Goal: Register for event/course: Sign up to attend an event or enroll in a course

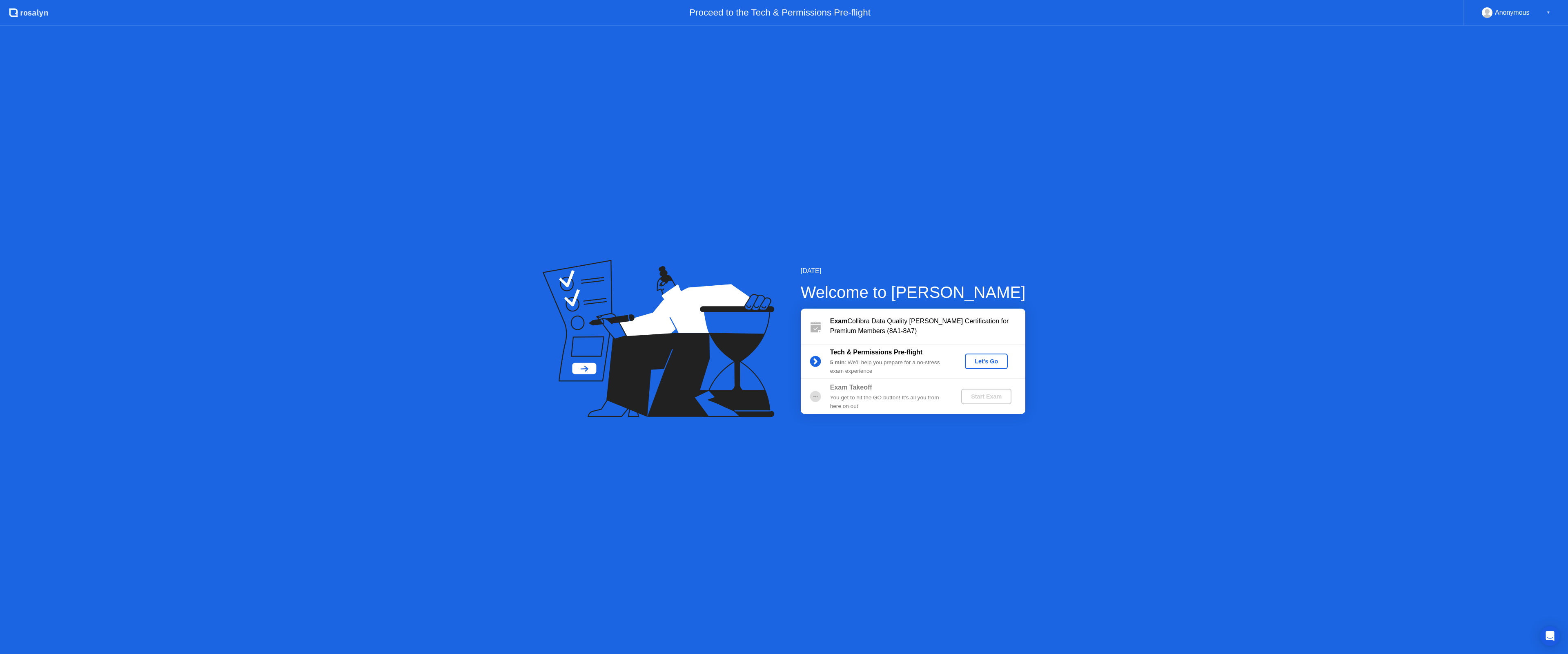
click at [981, 361] on div "Let's Go" at bounding box center [986, 361] width 36 height 7
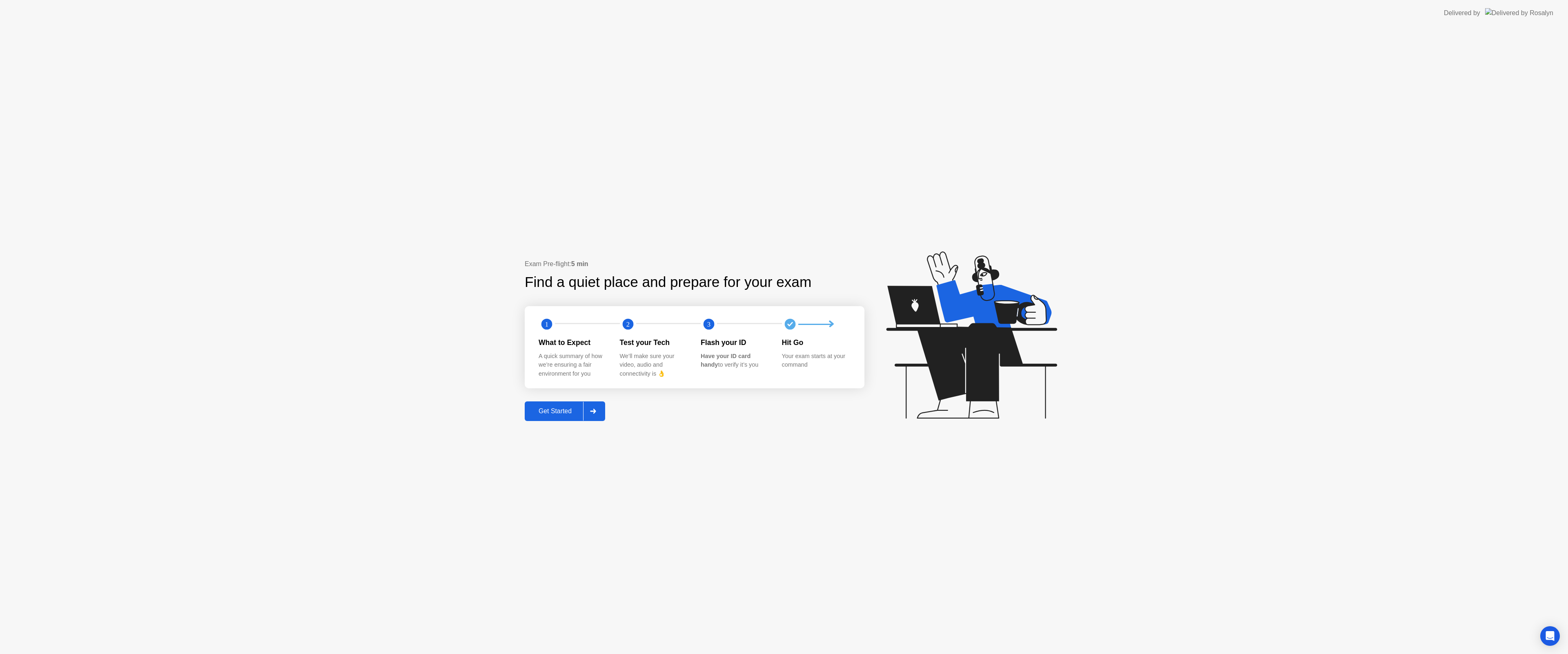
click at [551, 411] on div "Get Started" at bounding box center [555, 411] width 56 height 7
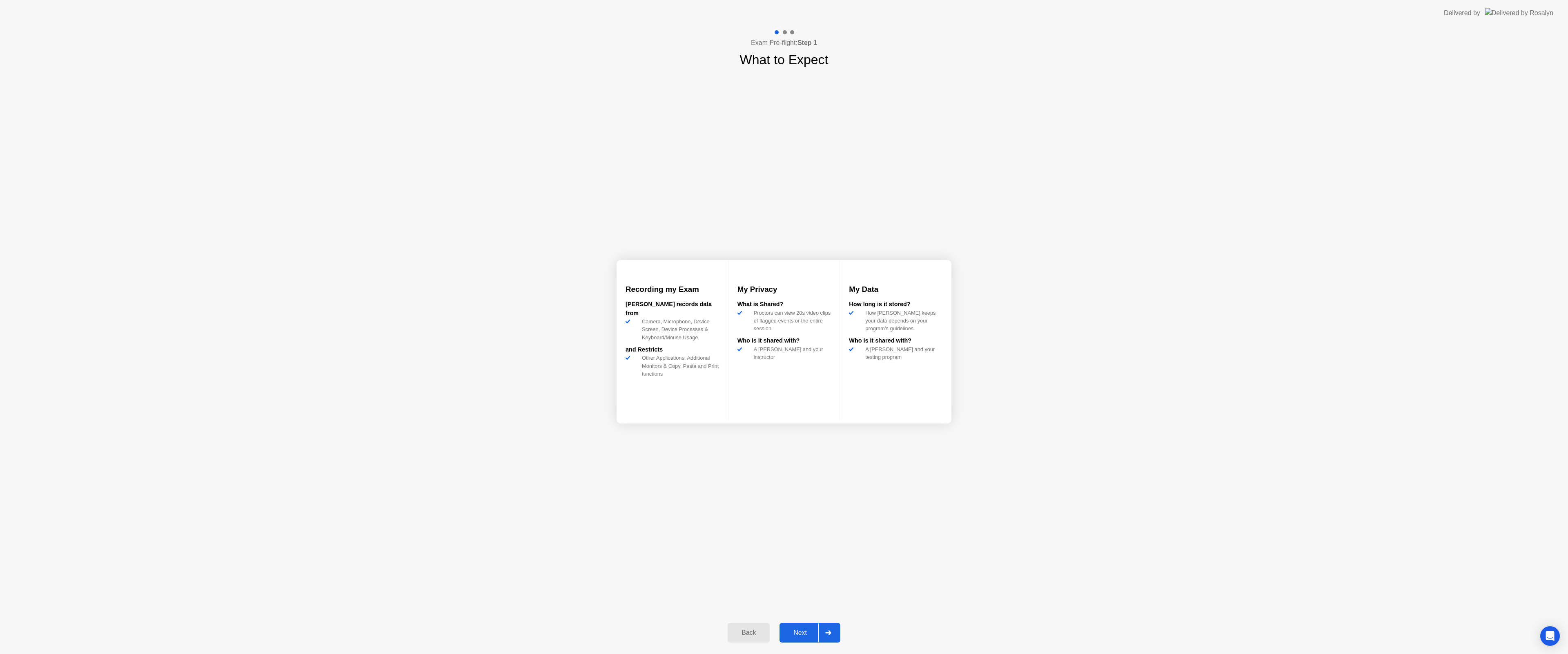
click at [796, 629] on div "Next" at bounding box center [800, 632] width 36 height 7
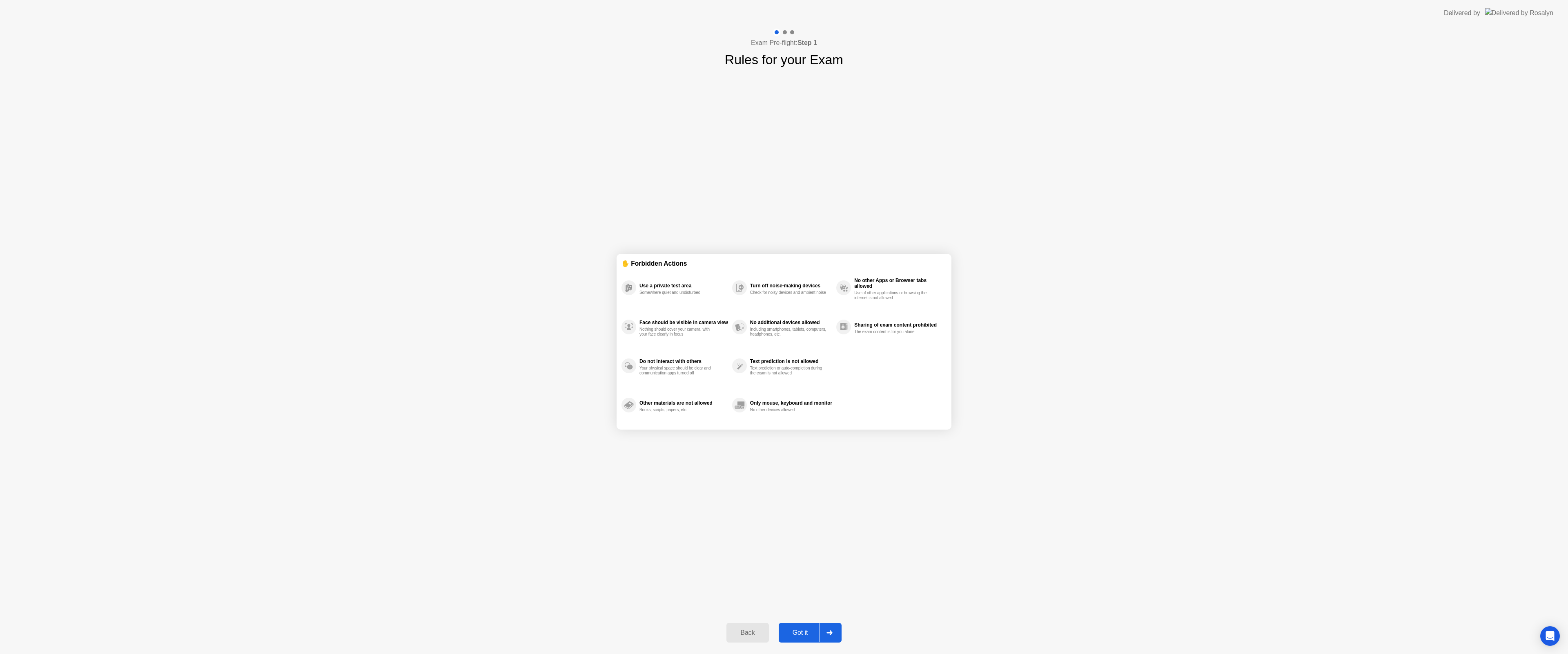
click at [798, 629] on div "Got it" at bounding box center [800, 632] width 39 height 7
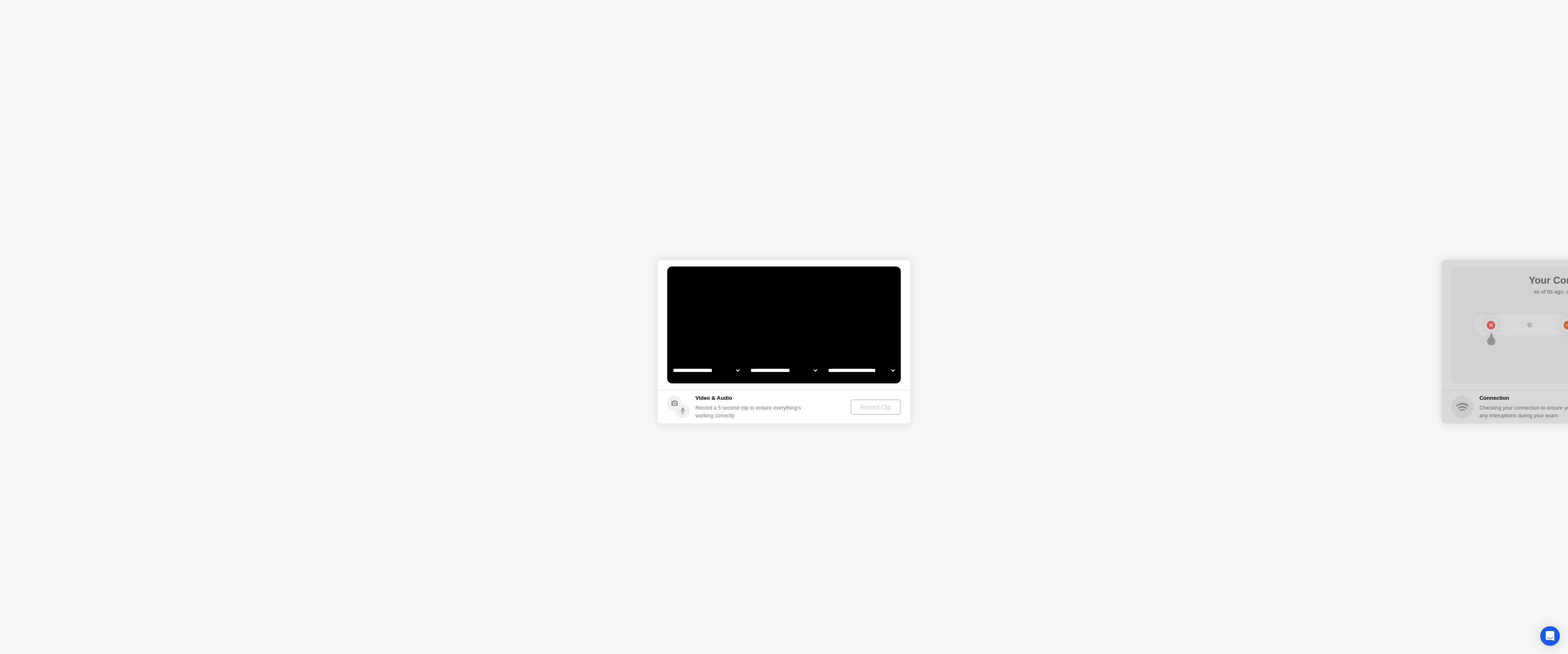
select select "**********"
select select "*******"
click at [736, 370] on select "**********" at bounding box center [706, 370] width 70 height 16
select select "**********"
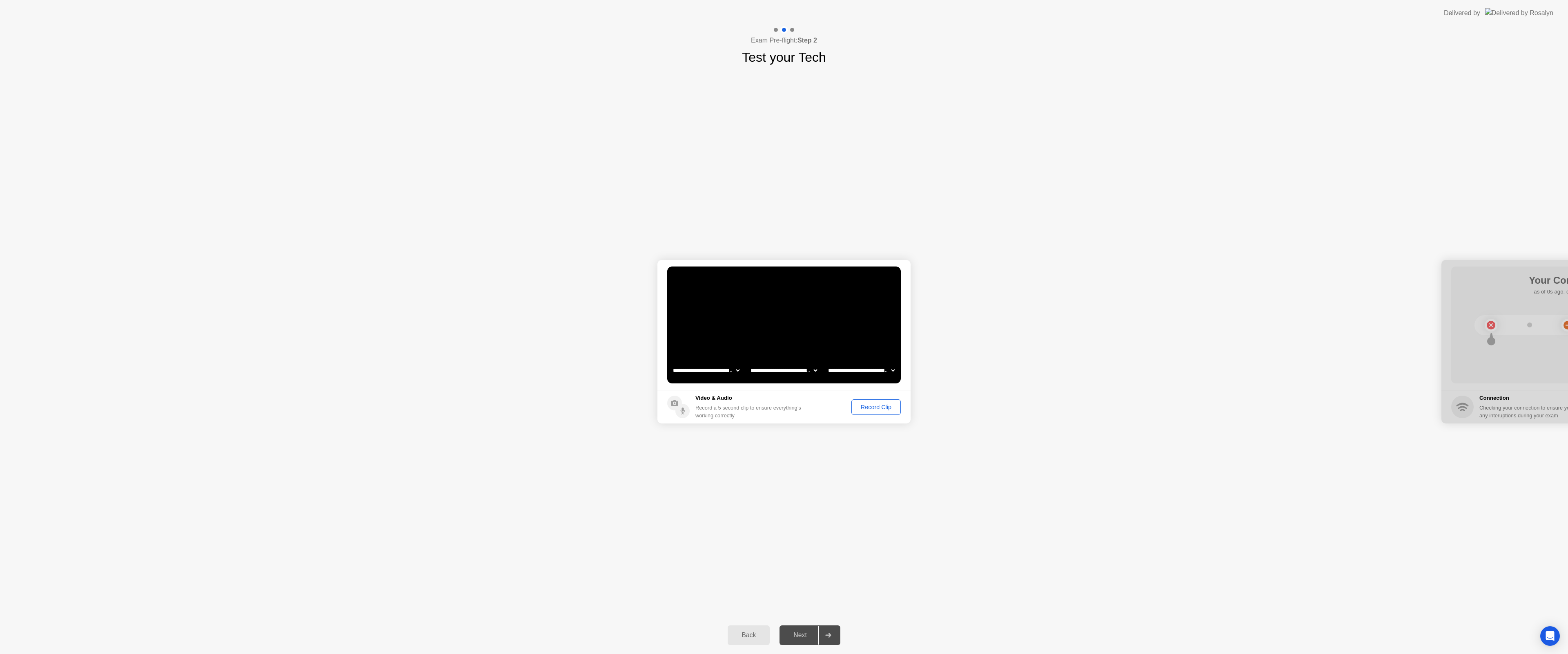
click at [786, 372] on select "**********" at bounding box center [783, 370] width 70 height 16
click at [874, 409] on div "Record Clip" at bounding box center [876, 407] width 43 height 7
click at [786, 643] on button "Next" at bounding box center [810, 635] width 61 height 20
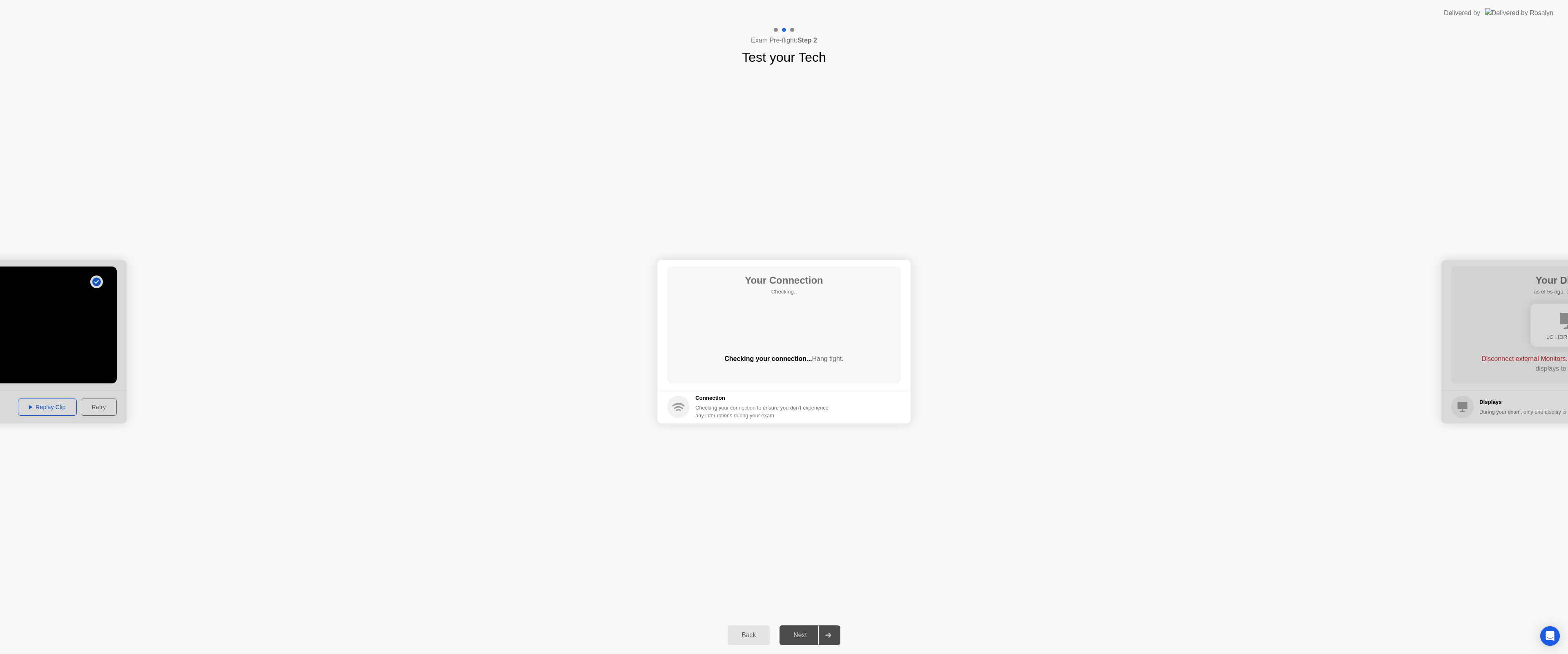
drag, startPoint x: 1457, startPoint y: 330, endPoint x: 1330, endPoint y: 341, distance: 127.5
click at [1568, 325] on div at bounding box center [1568, 341] width 253 height 163
click at [804, 631] on div "Next" at bounding box center [800, 634] width 36 height 7
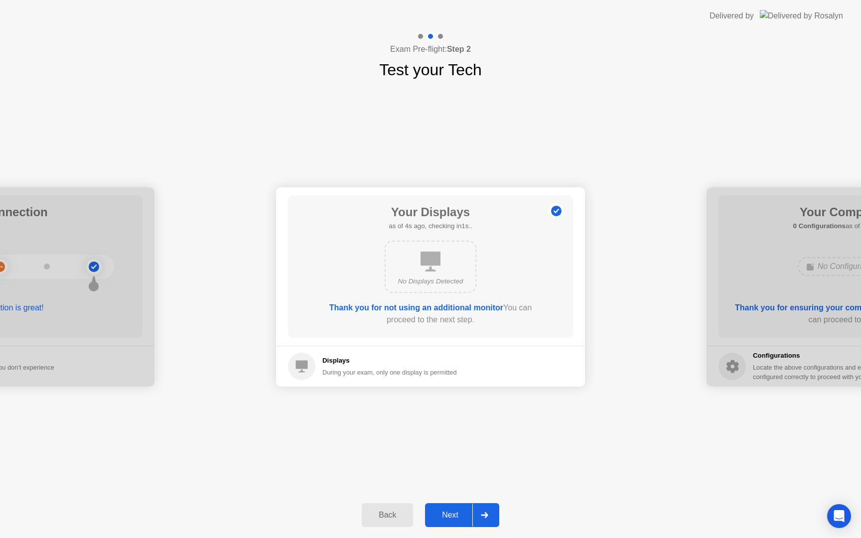
click at [453, 511] on div "Next" at bounding box center [450, 515] width 44 height 9
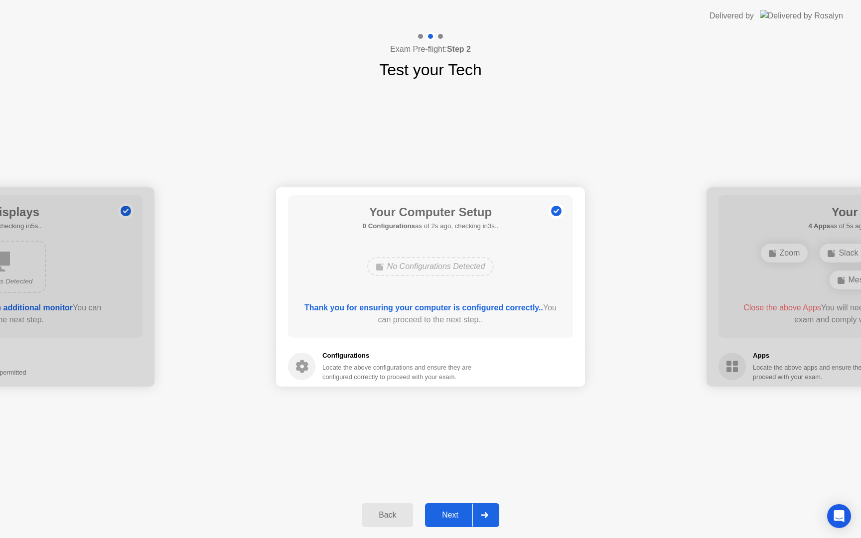
click at [447, 506] on button "Next" at bounding box center [462, 516] width 74 height 24
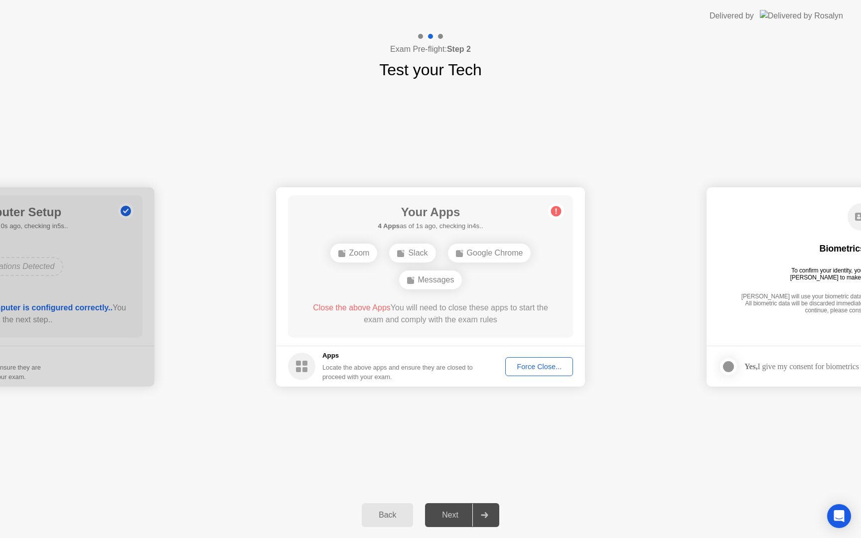
click at [546, 373] on button "Force Close..." at bounding box center [540, 366] width 68 height 19
click at [533, 365] on div "Force Close..." at bounding box center [539, 367] width 61 height 8
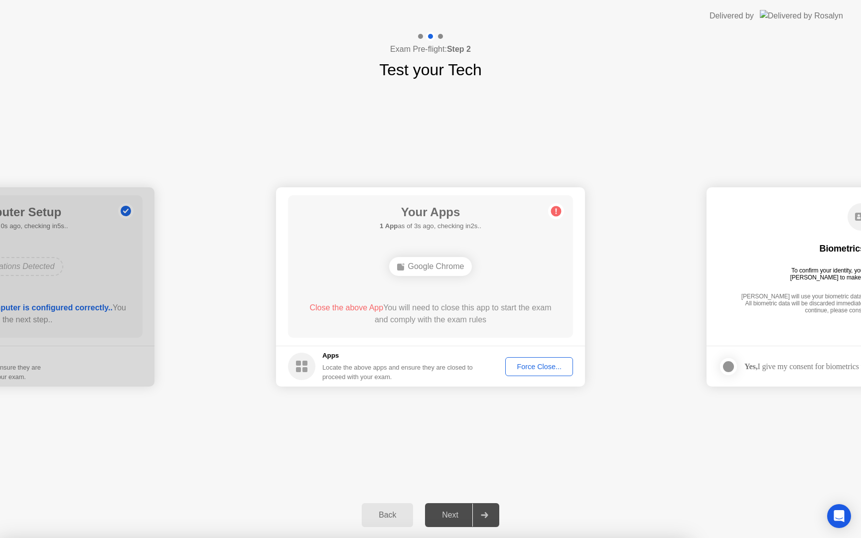
click at [450, 269] on div "Google Chrome" at bounding box center [430, 266] width 83 height 19
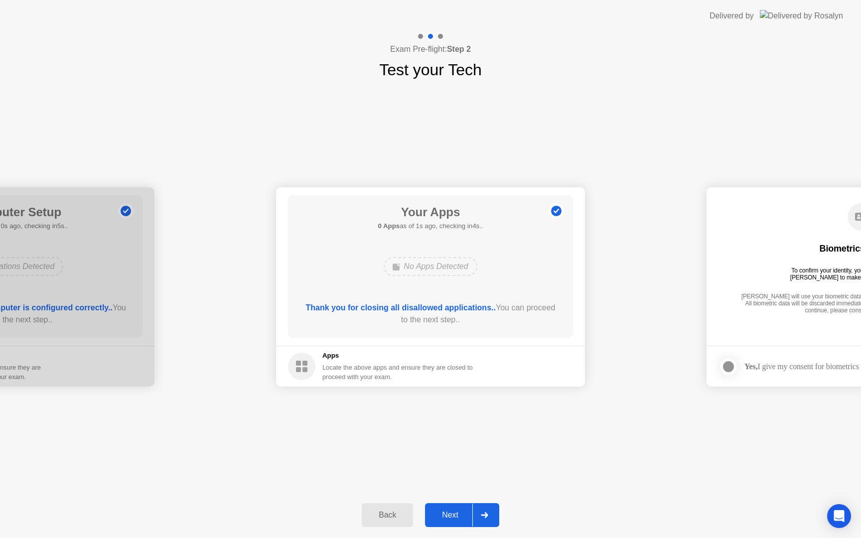
click at [450, 512] on div "Next" at bounding box center [450, 515] width 44 height 9
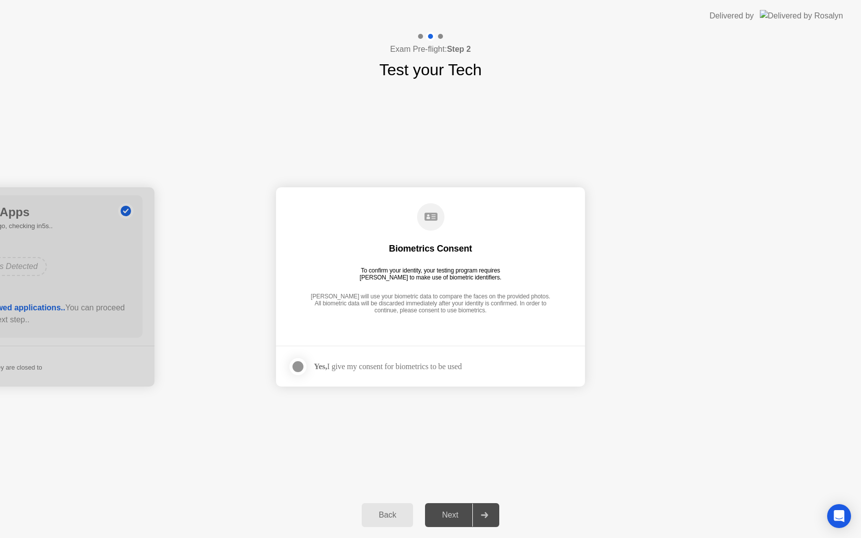
click at [418, 366] on div "Yes, I give my consent for biometrics to be used" at bounding box center [388, 366] width 148 height 9
click at [444, 512] on div "Next" at bounding box center [450, 515] width 44 height 9
click at [304, 364] on div at bounding box center [298, 367] width 12 height 12
click at [461, 524] on button "Next" at bounding box center [462, 516] width 74 height 24
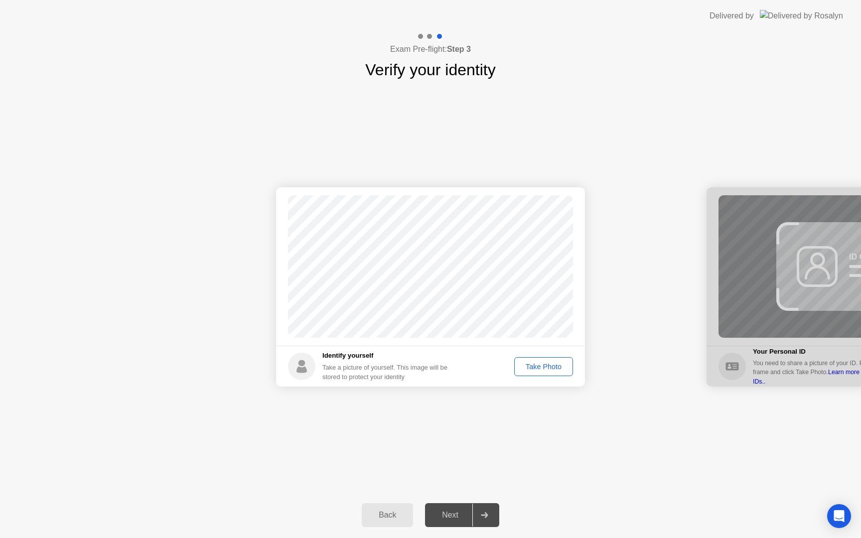
click at [536, 367] on div "Take Photo" at bounding box center [544, 367] width 52 height 8
click at [553, 365] on div "Retake" at bounding box center [550, 367] width 39 height 8
click at [543, 363] on div "Take Photo" at bounding box center [544, 367] width 52 height 8
click at [456, 518] on div "Next" at bounding box center [450, 515] width 44 height 9
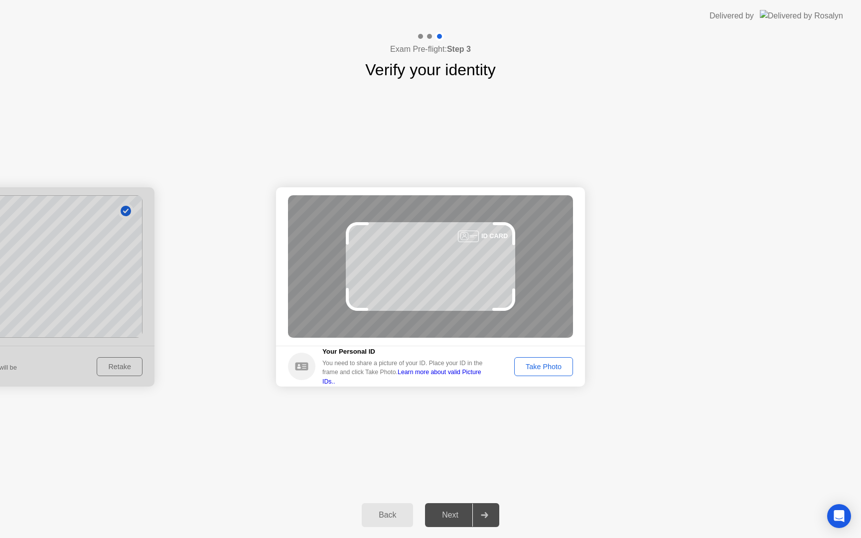
click at [388, 507] on button "Back" at bounding box center [387, 516] width 51 height 24
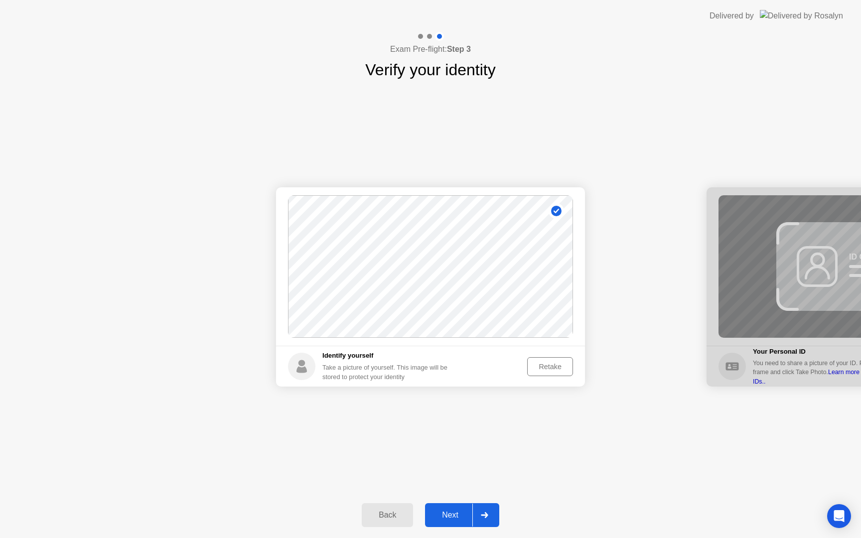
click at [387, 508] on button "Back" at bounding box center [387, 516] width 51 height 24
select select "**********"
select select "*******"
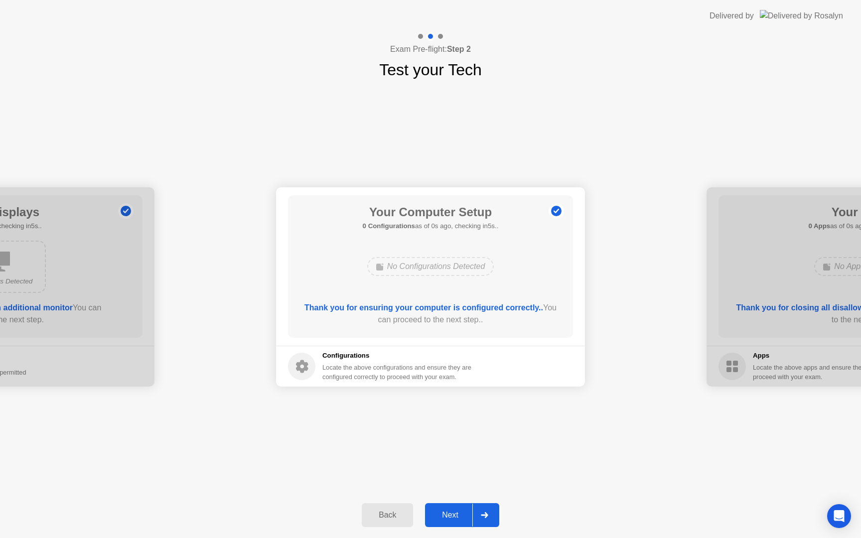
click at [389, 515] on div "Back" at bounding box center [387, 515] width 45 height 9
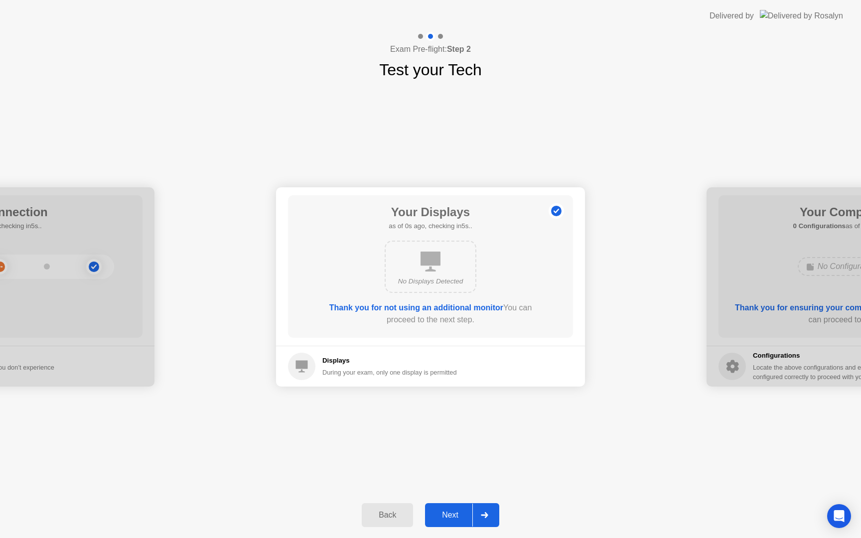
click at [389, 515] on div "Back" at bounding box center [387, 515] width 45 height 9
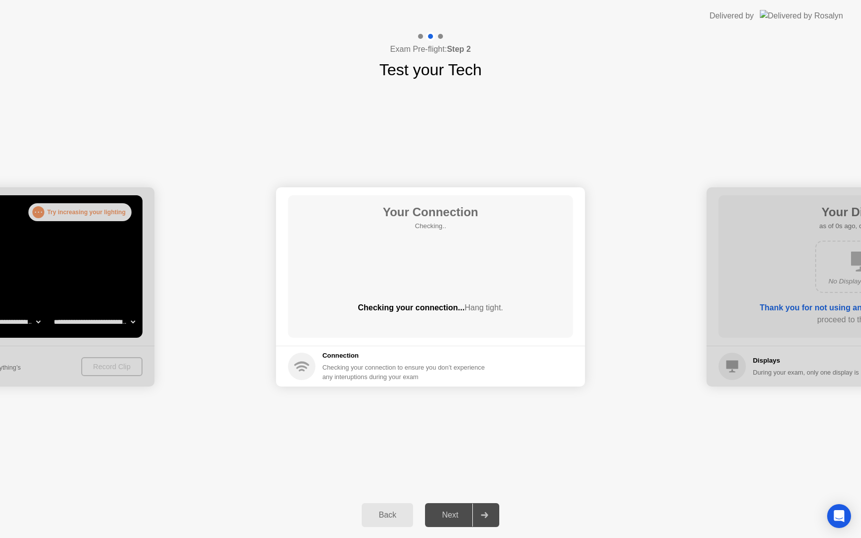
click at [389, 515] on div "Back" at bounding box center [387, 515] width 45 height 9
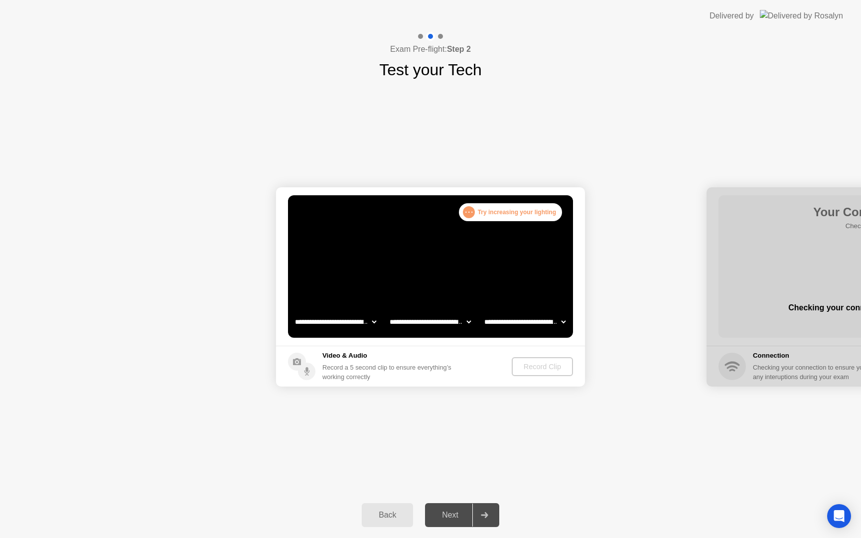
click at [372, 319] on select "**********" at bounding box center [335, 322] width 85 height 20
click at [362, 326] on select "**********" at bounding box center [335, 322] width 85 height 20
select select "**********"
click at [547, 366] on div "Record Clip" at bounding box center [542, 367] width 53 height 8
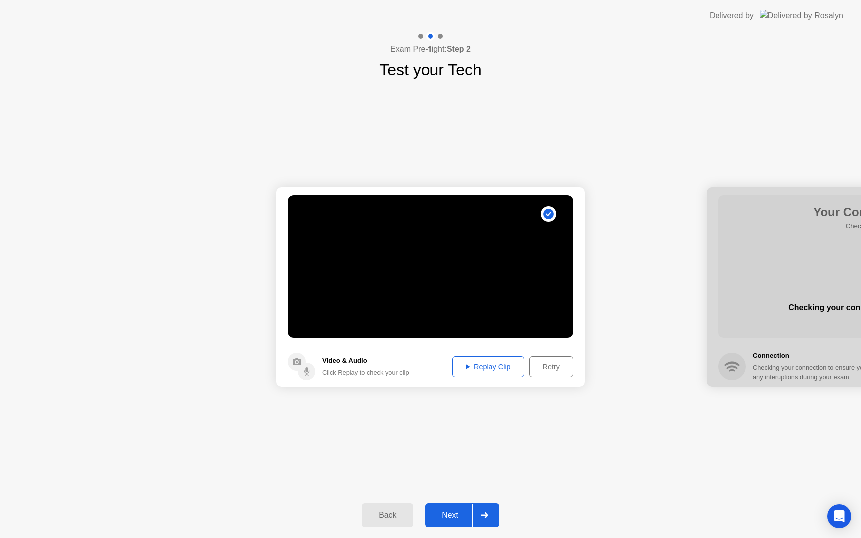
click at [467, 518] on div "Next" at bounding box center [450, 515] width 44 height 9
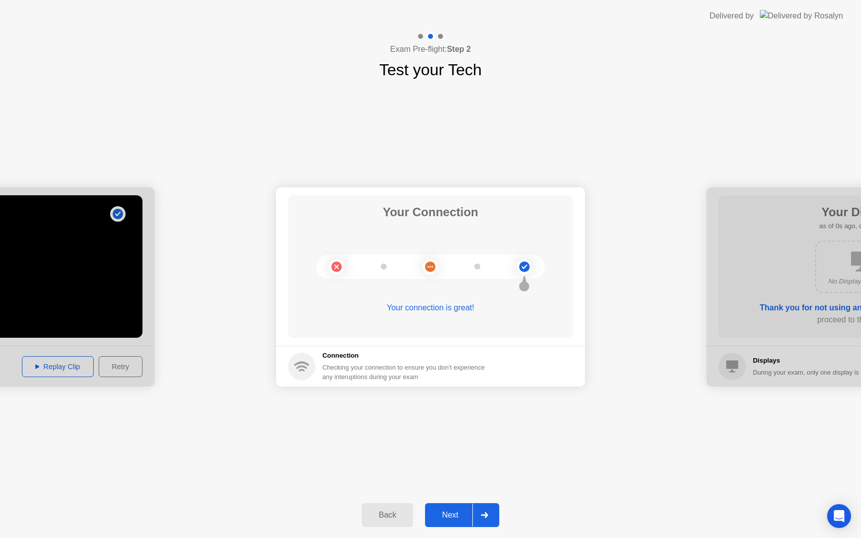
click at [467, 517] on div "Next" at bounding box center [450, 515] width 44 height 9
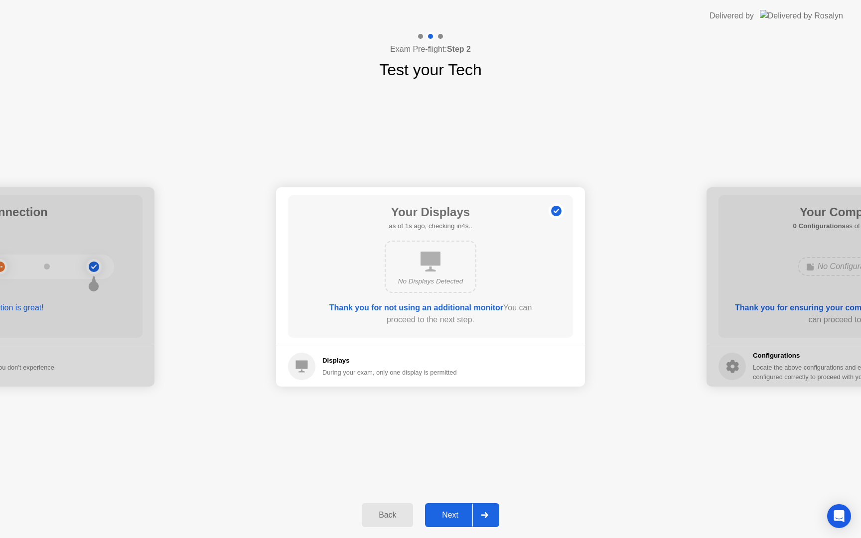
click at [462, 513] on div "Next" at bounding box center [450, 515] width 44 height 9
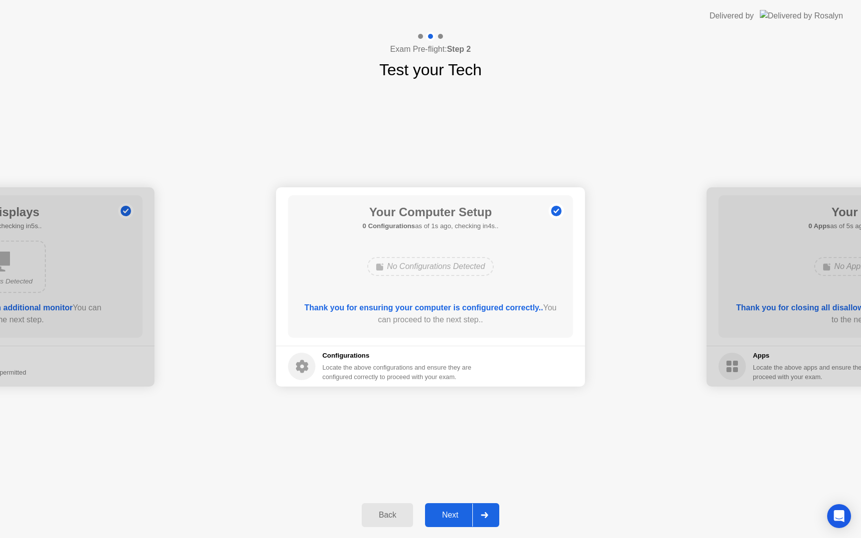
click at [462, 513] on div "Next" at bounding box center [450, 515] width 44 height 9
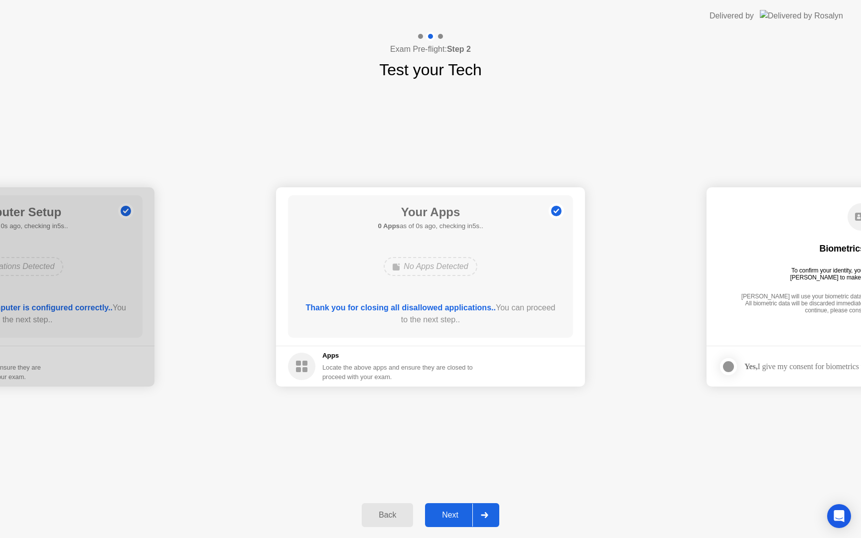
click at [462, 513] on div "Next" at bounding box center [450, 515] width 44 height 9
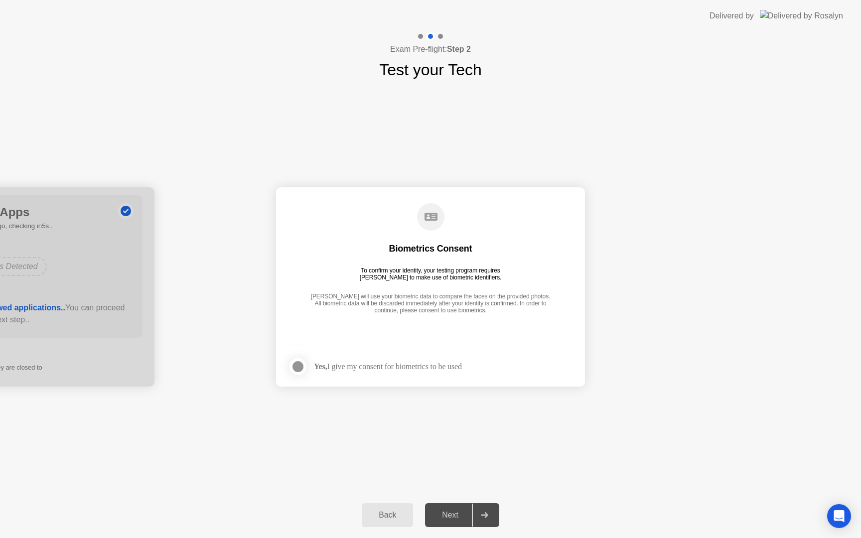
click at [419, 376] on footer "Yes, I give my consent for biometrics to be used" at bounding box center [430, 366] width 309 height 41
click at [303, 362] on div at bounding box center [298, 367] width 12 height 12
click at [298, 371] on div at bounding box center [298, 367] width 12 height 12
click at [438, 519] on div "Next" at bounding box center [450, 515] width 44 height 9
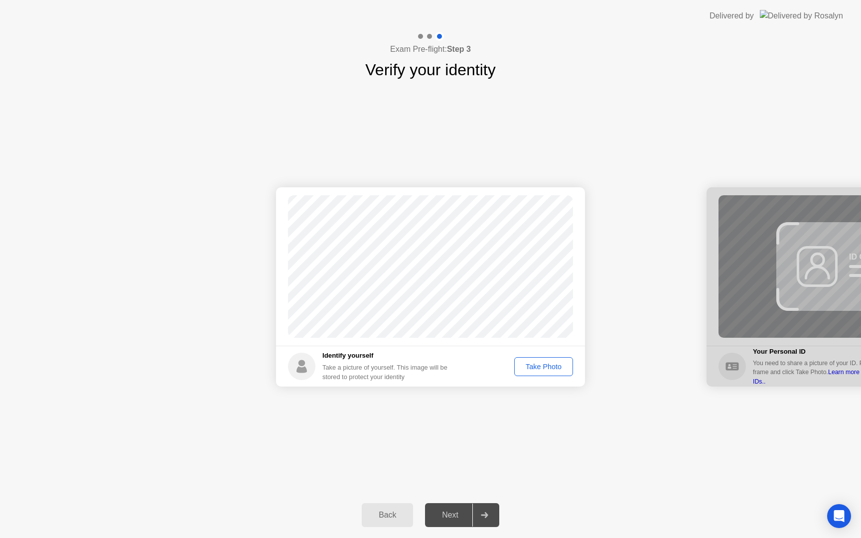
click at [540, 373] on button "Take Photo" at bounding box center [543, 366] width 59 height 19
click at [460, 506] on button "Next" at bounding box center [462, 516] width 74 height 24
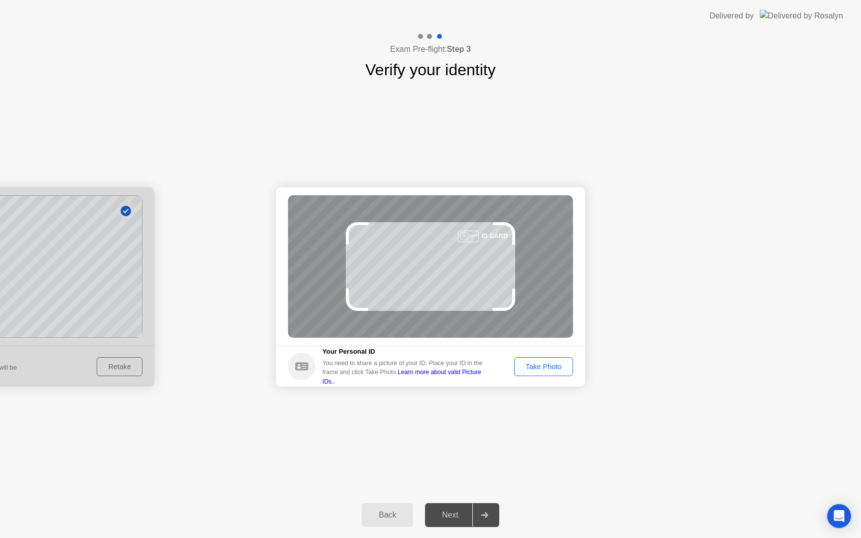
click at [555, 371] on div "Take Photo" at bounding box center [544, 367] width 52 height 8
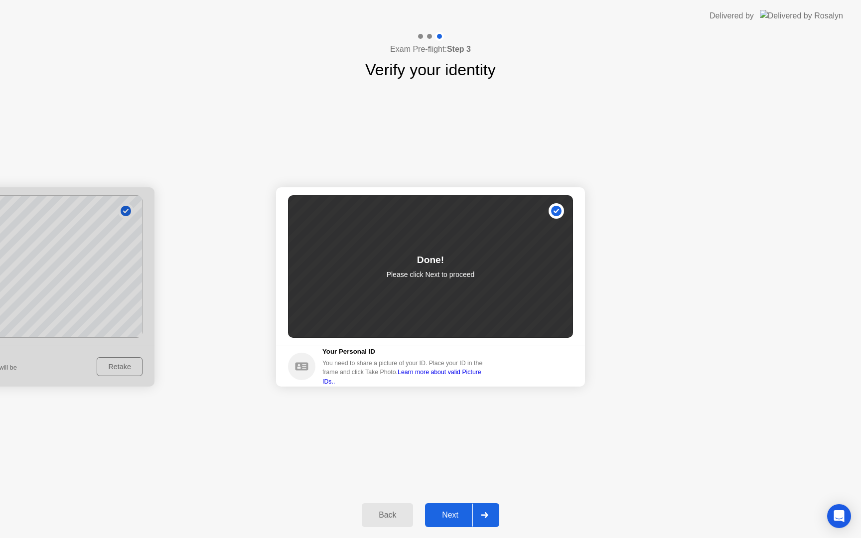
click at [447, 520] on div "Next" at bounding box center [450, 515] width 44 height 9
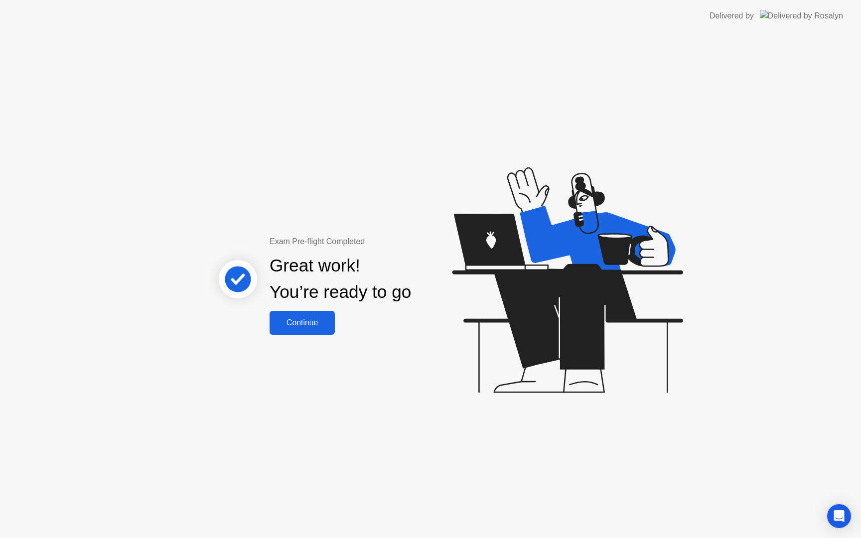
click at [311, 308] on div "Great work! You’re ready to go" at bounding box center [340, 279] width 269 height 63
click at [308, 334] on button "Continue" at bounding box center [302, 323] width 65 height 24
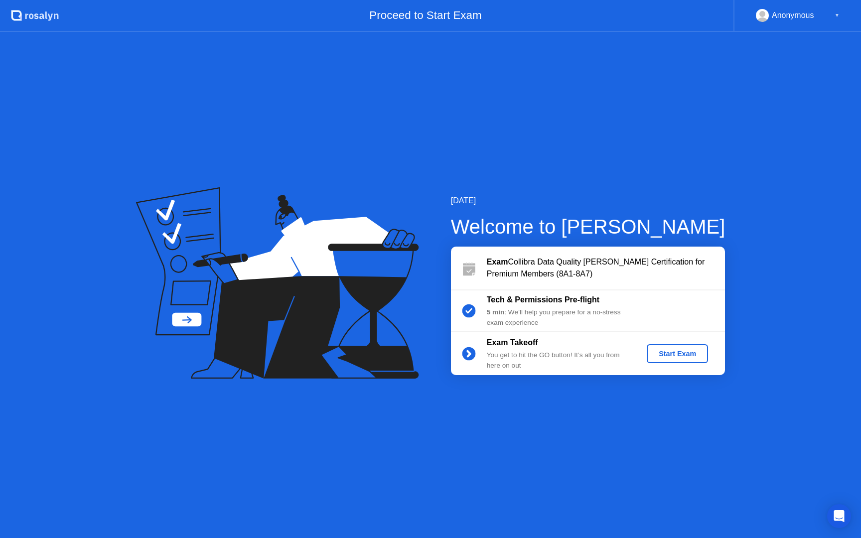
click at [666, 352] on div "Start Exam" at bounding box center [677, 354] width 53 height 8
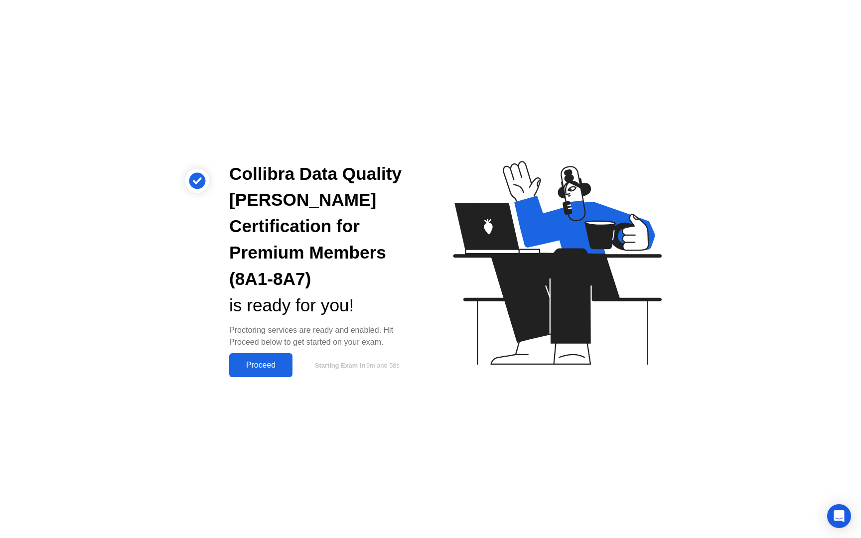
click at [253, 361] on div "Proceed" at bounding box center [260, 365] width 57 height 9
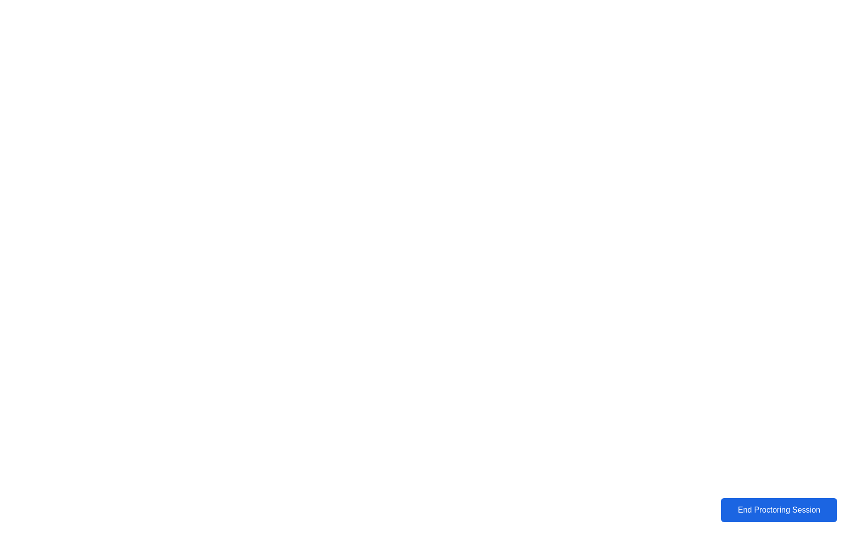
click at [755, 507] on div "End Proctoring Session" at bounding box center [779, 510] width 110 height 9
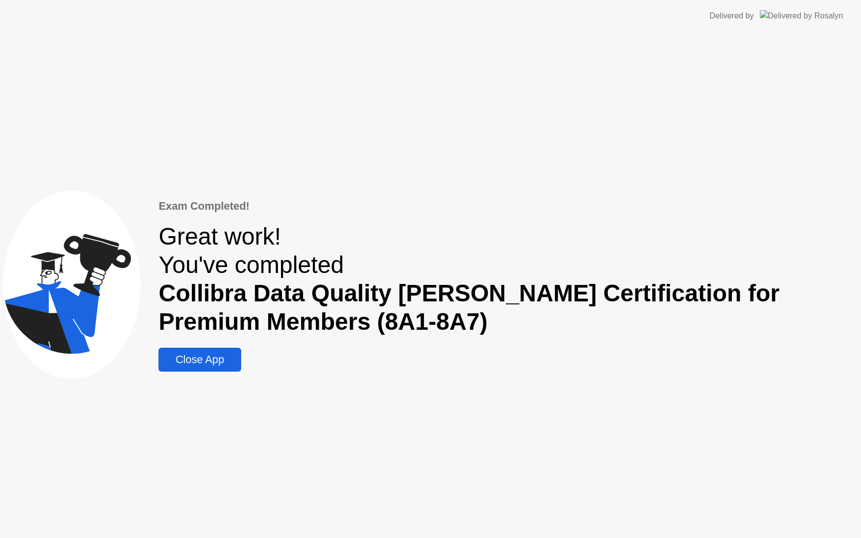
click at [224, 354] on div "Close App" at bounding box center [200, 360] width 76 height 12
